Goal: Task Accomplishment & Management: Use online tool/utility

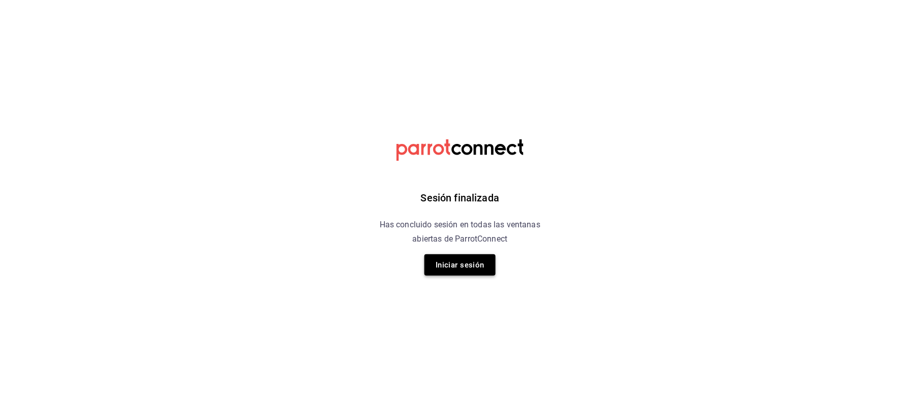
click at [442, 271] on button "Iniciar sesión" at bounding box center [459, 264] width 71 height 21
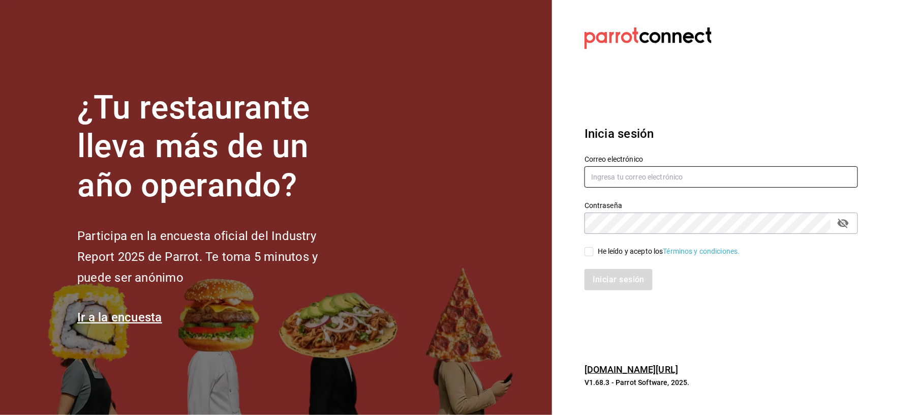
type input "[EMAIL_ADDRESS][DOMAIN_NAME]"
click at [601, 255] on div "He leído y acepto los Términos y condiciones." at bounding box center [669, 251] width 142 height 11
click at [594, 255] on input "He leído y acepto los Términos y condiciones." at bounding box center [588, 251] width 9 height 9
checkbox input "true"
click at [606, 283] on button "Iniciar sesión" at bounding box center [618, 279] width 69 height 21
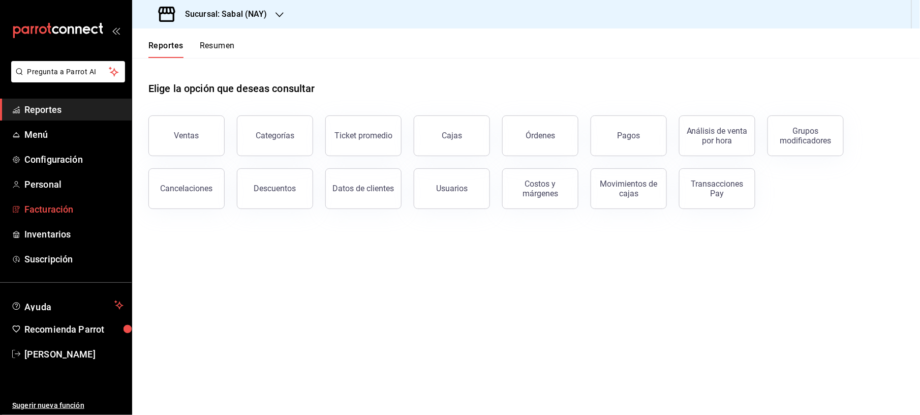
click at [53, 213] on span "Facturación" at bounding box center [73, 209] width 99 height 14
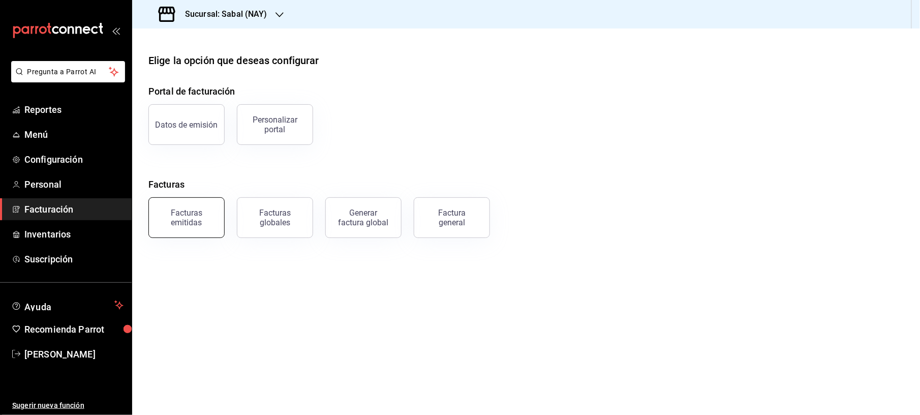
click at [186, 206] on button "Facturas emitidas" at bounding box center [186, 217] width 76 height 41
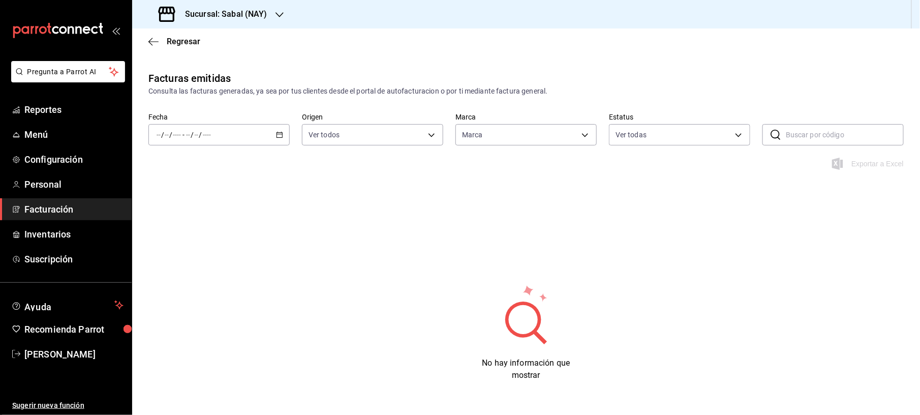
type input "7bb9fc4a-963e-4e00-9402-9ac56289446f"
click at [277, 135] on icon "button" at bounding box center [279, 134] width 7 height 7
click at [167, 232] on span "Mes actual" at bounding box center [196, 234] width 79 height 11
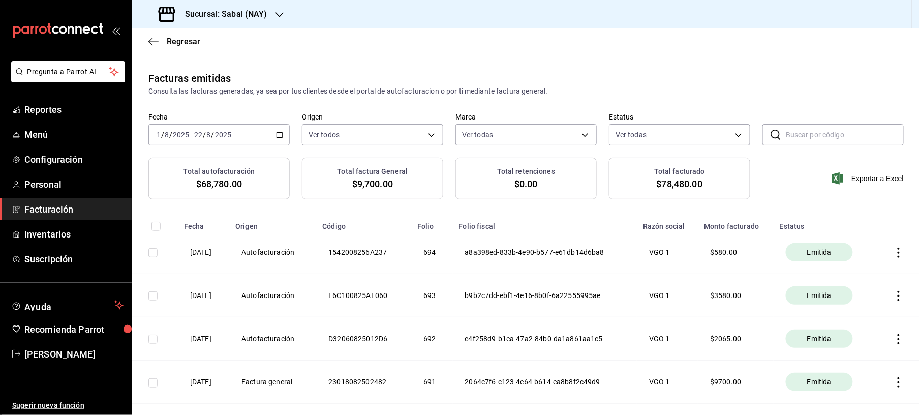
click at [270, 17] on div "Sucursal: Sabal (NAY)" at bounding box center [213, 14] width 147 height 28
click at [223, 66] on div "Flamingos Golf" at bounding box center [208, 66] width 136 height 11
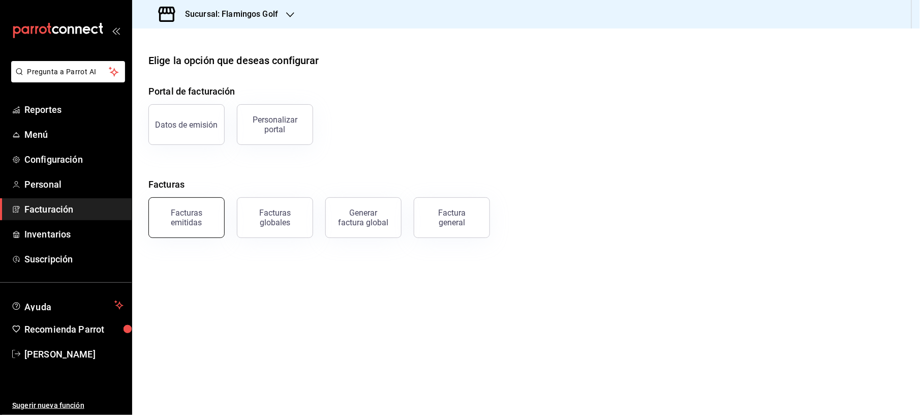
click at [180, 209] on div "Facturas emitidas" at bounding box center [186, 217] width 63 height 19
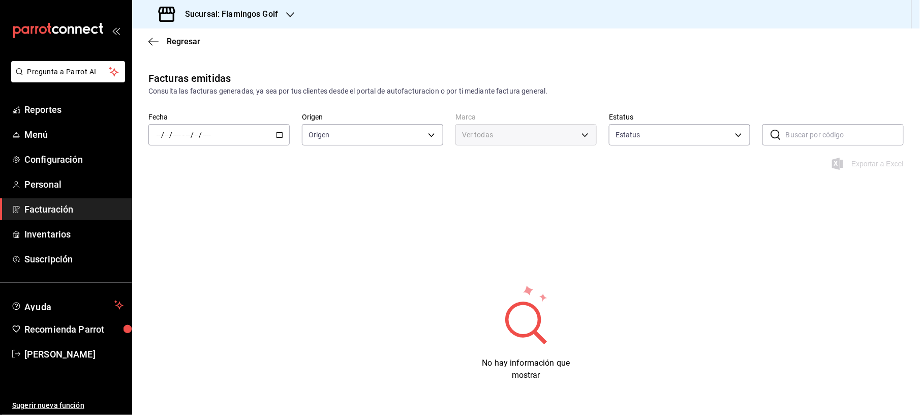
type input "ORDER_INVOICE,GENERAL_INVOICE"
type input "ACTIVE,PENDING_CANCELLATION,CANCELLED,PRE_CANCELLED"
type input "fcb6ad62-2d7c-4c8d-a7b9-f3ea60482d45"
click at [279, 131] on icon "button" at bounding box center [279, 134] width 7 height 7
click at [190, 236] on span "Mes actual" at bounding box center [196, 234] width 79 height 11
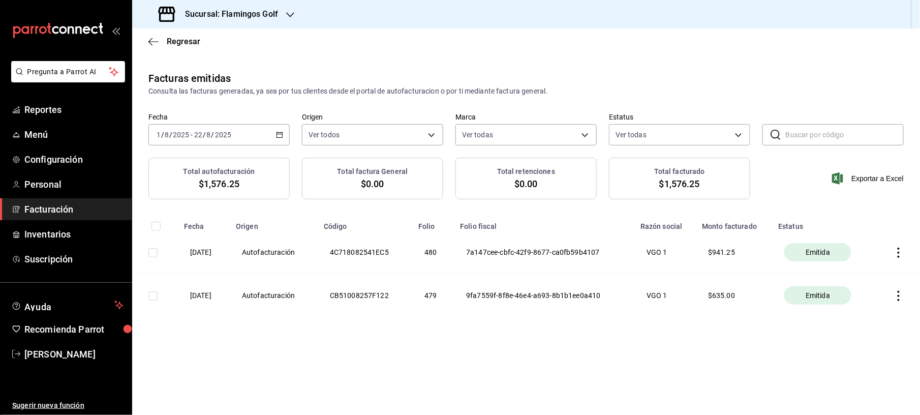
drag, startPoint x: 238, startPoint y: 202, endPoint x: 612, endPoint y: 344, distance: 399.6
click at [612, 344] on div "Facturas emitidas Consulta las facturas generadas, ya sea por tus clientes desd…" at bounding box center [526, 214] width 788 height 287
